Goal: Find specific page/section: Find specific page/section

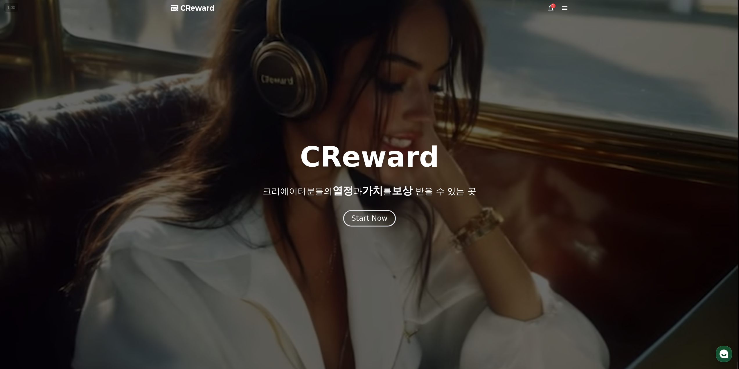
click at [381, 222] on div "Start Now" at bounding box center [369, 218] width 36 height 10
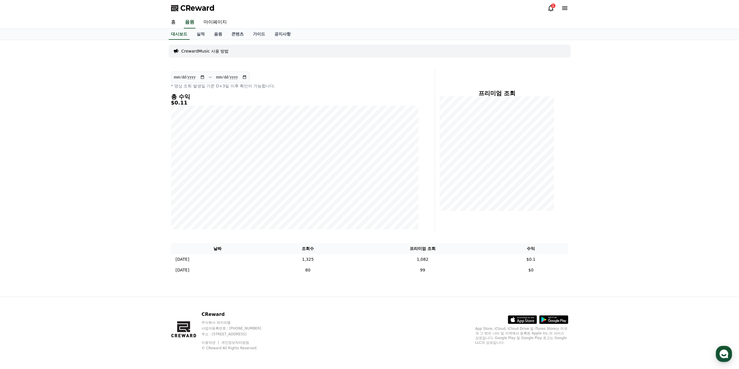
click at [550, 6] on icon at bounding box center [550, 8] width 5 height 6
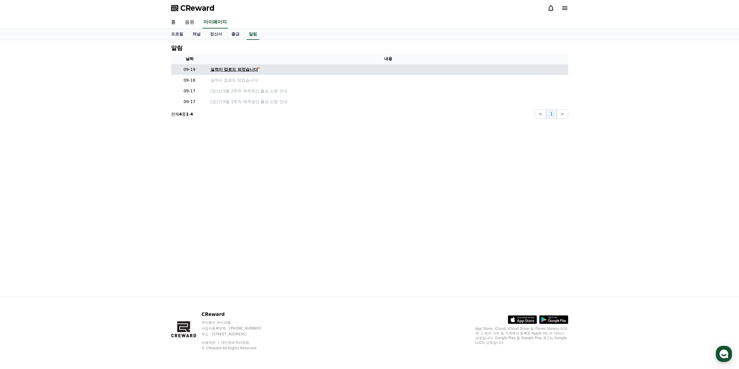
click at [220, 71] on div "실적이 업로드 되었습니다" at bounding box center [234, 69] width 48 height 6
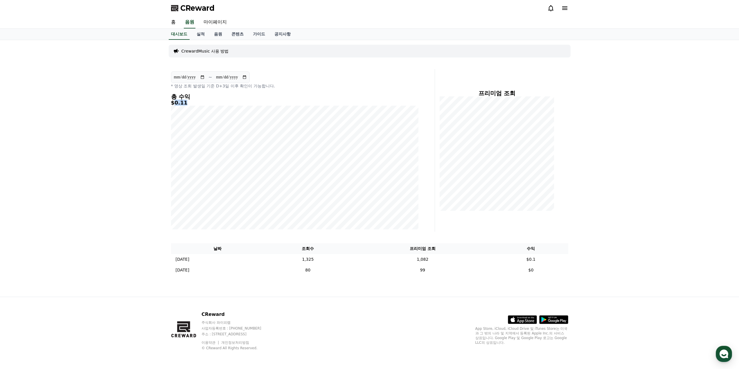
drag, startPoint x: 173, startPoint y: 104, endPoint x: 195, endPoint y: 104, distance: 22.6
click at [195, 104] on h5 "$0.11" at bounding box center [294, 103] width 247 height 6
click at [220, 34] on link "음원" at bounding box center [217, 34] width 17 height 11
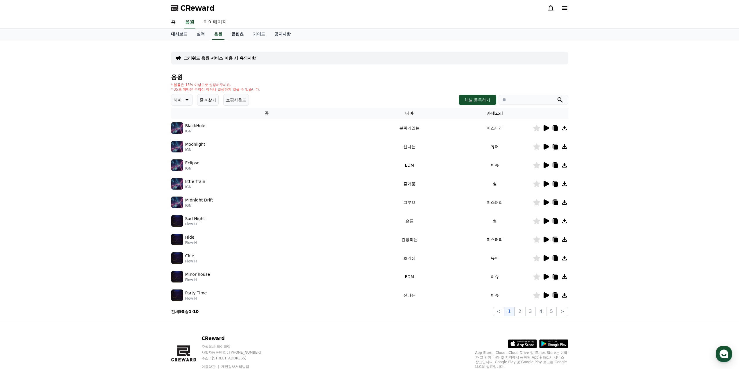
click at [238, 35] on link "콘텐츠" at bounding box center [237, 34] width 21 height 11
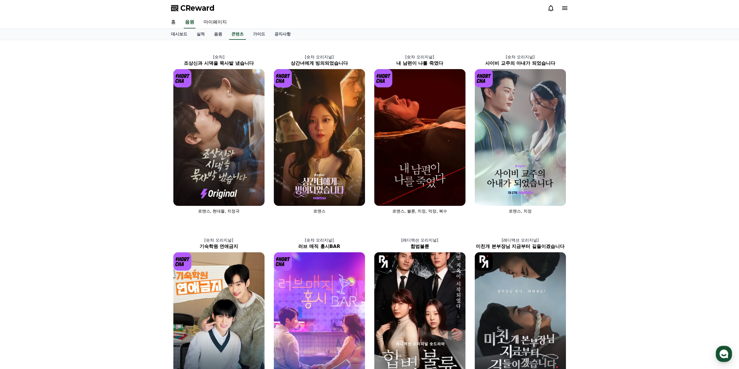
click at [195, 8] on span "CReward" at bounding box center [197, 7] width 34 height 9
